Goal: Navigation & Orientation: Find specific page/section

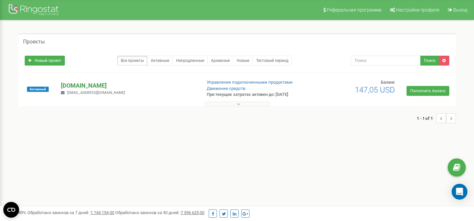
click at [79, 86] on p "[DOMAIN_NAME]" at bounding box center [128, 85] width 135 height 9
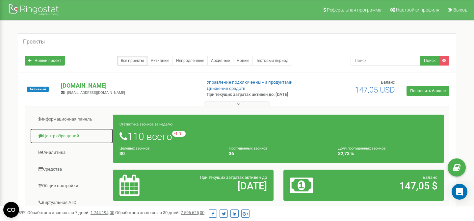
click at [54, 134] on link "Центр обращений" at bounding box center [71, 136] width 83 height 16
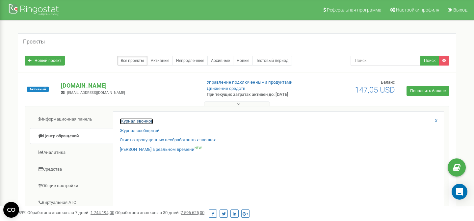
click at [134, 121] on link "Журнал звонков" at bounding box center [136, 121] width 33 height 6
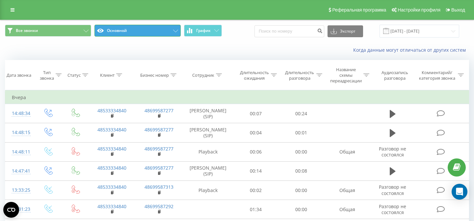
click at [156, 30] on button "Основной" at bounding box center [137, 31] width 86 height 12
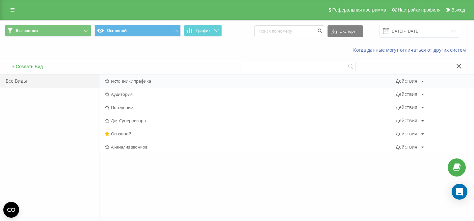
click at [128, 83] on span "Источники трафика" at bounding box center [250, 81] width 291 height 5
